Goal: Information Seeking & Learning: Learn about a topic

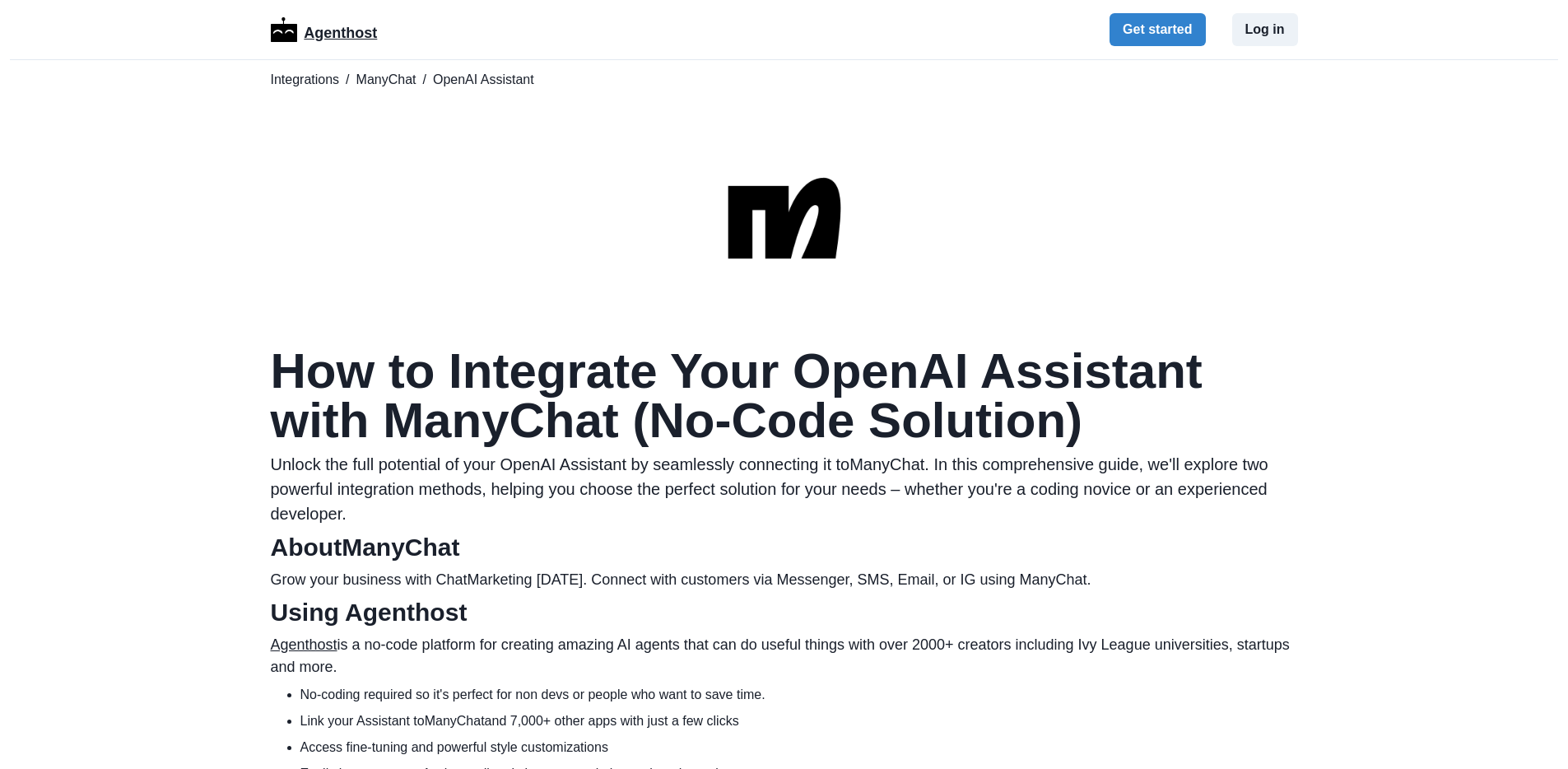
click at [339, 29] on p "Agenthost" at bounding box center [341, 30] width 73 height 29
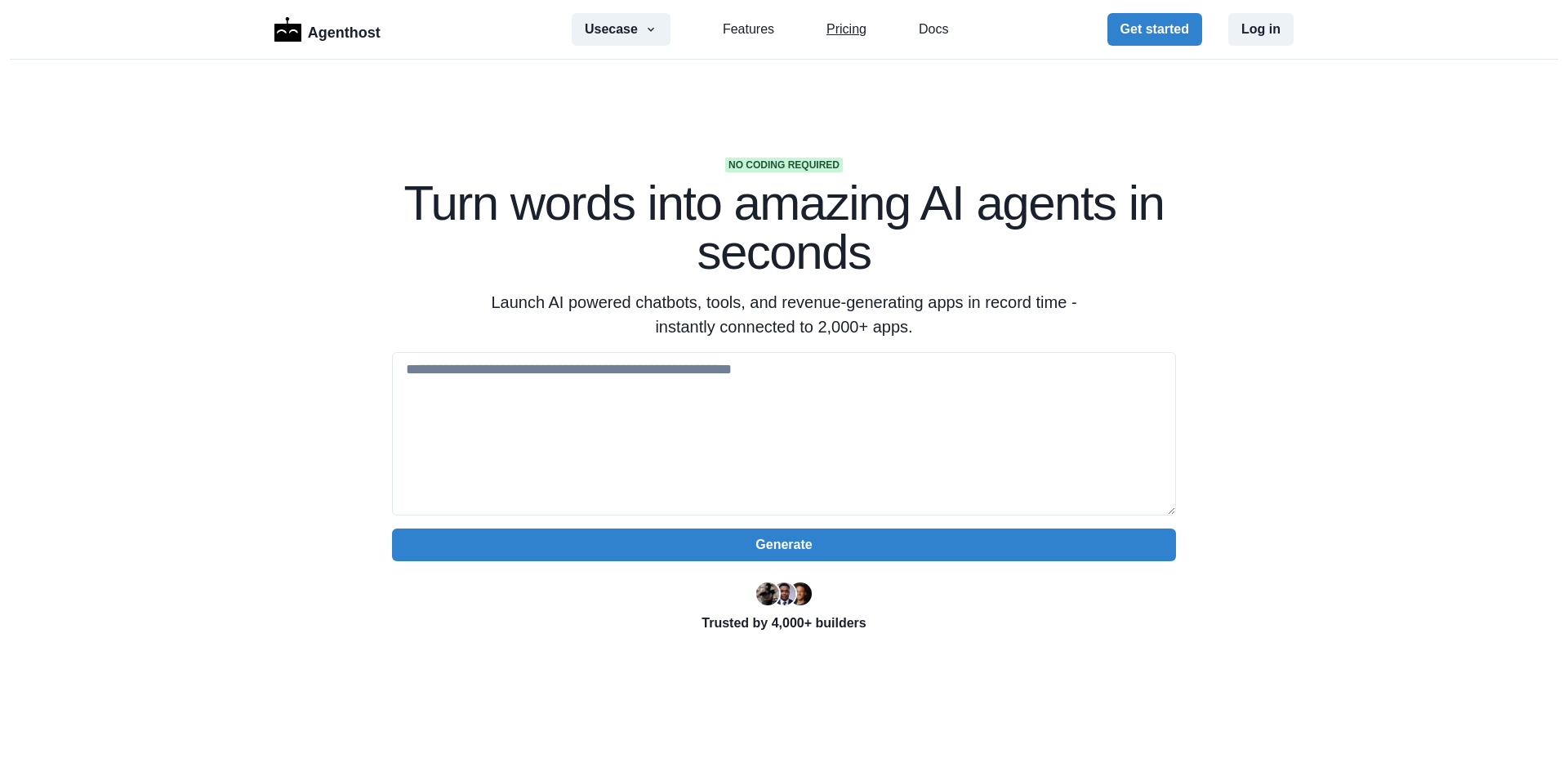
click at [836, 19] on link "Pricing" at bounding box center [846, 29] width 40 height 19
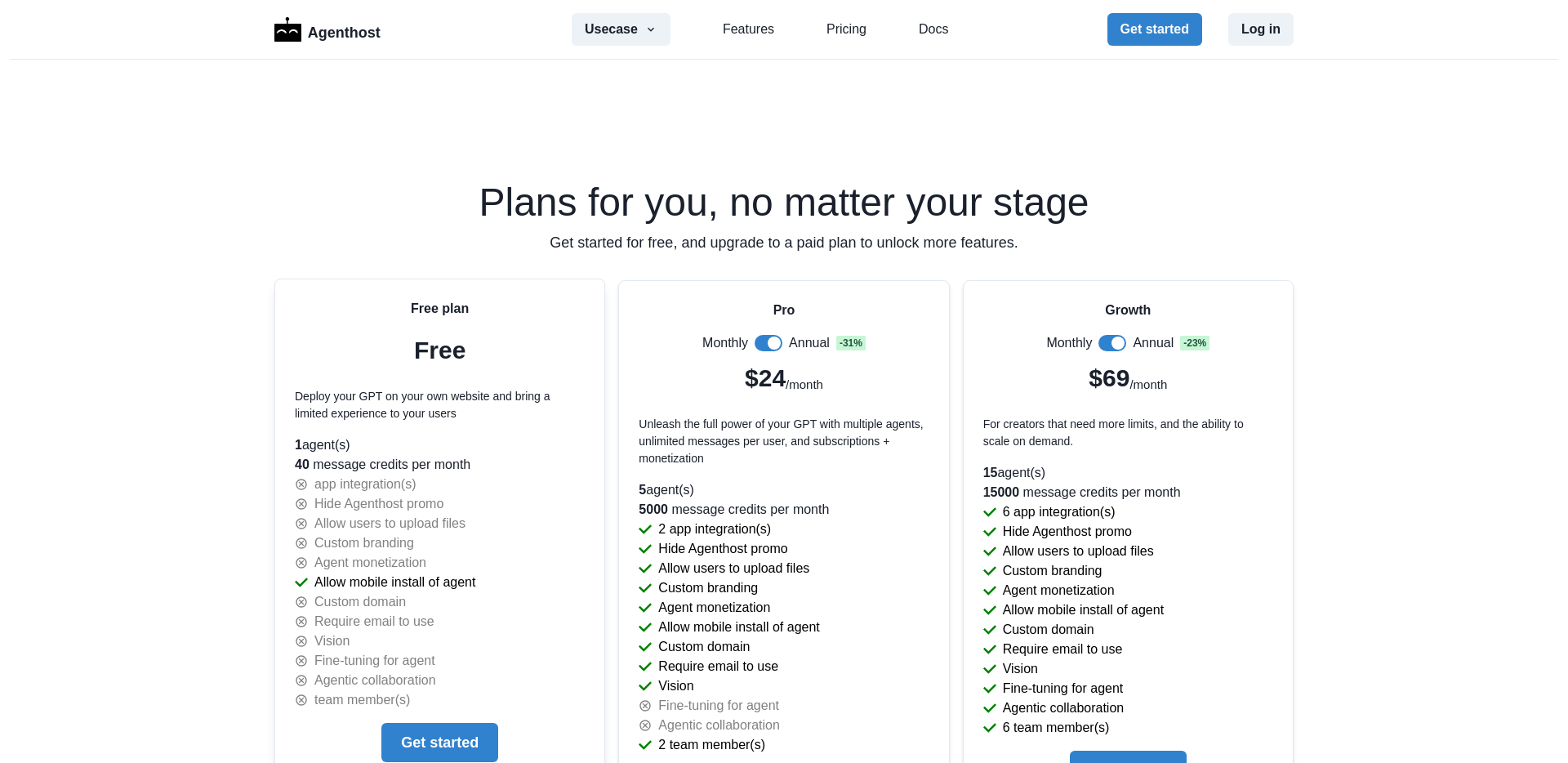
scroll to position [3327, 0]
